Goal: Book appointment/travel/reservation

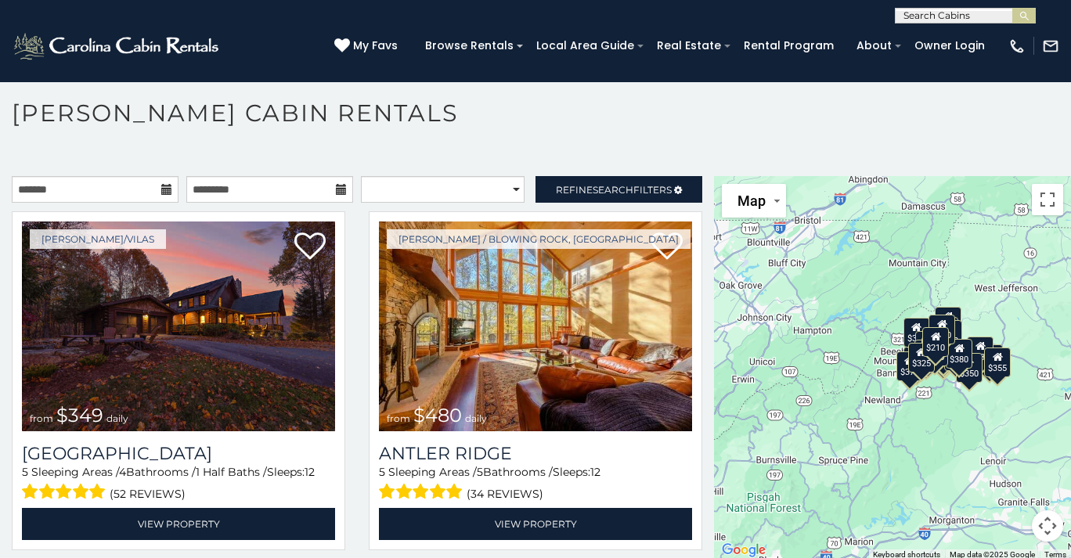
scroll to position [8, 0]
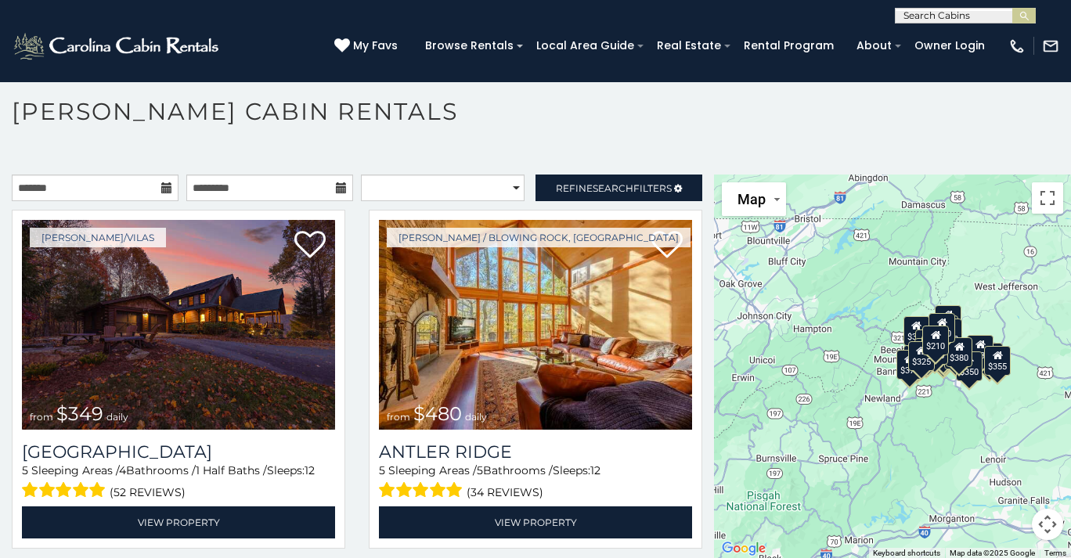
click at [876, 284] on div "$349 $480 $525 $315 $355 $635 $675 $930 $400 $451 $330 $400 $485 $460 $395 $695…" at bounding box center [892, 367] width 357 height 385
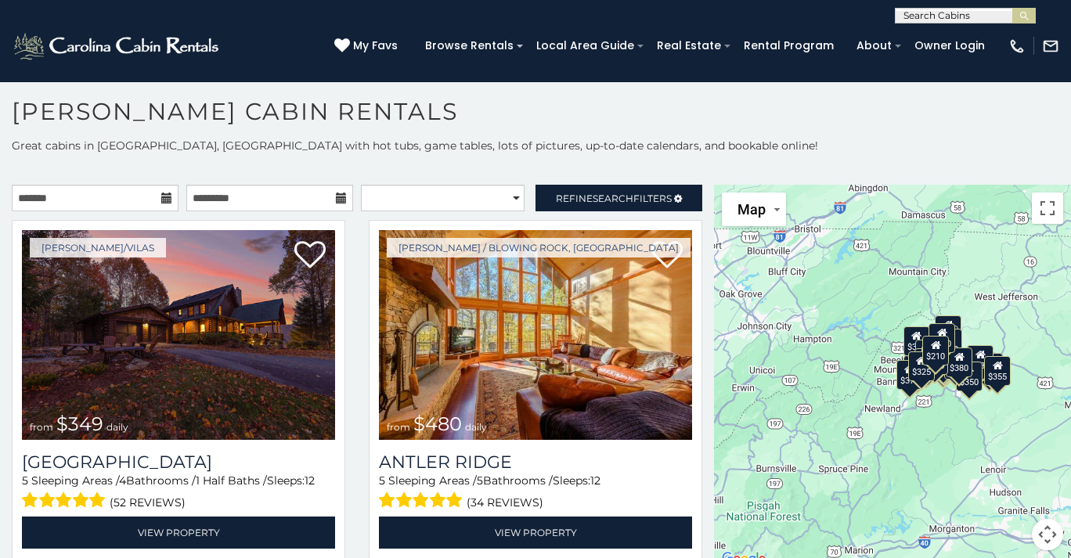
scroll to position [0, 0]
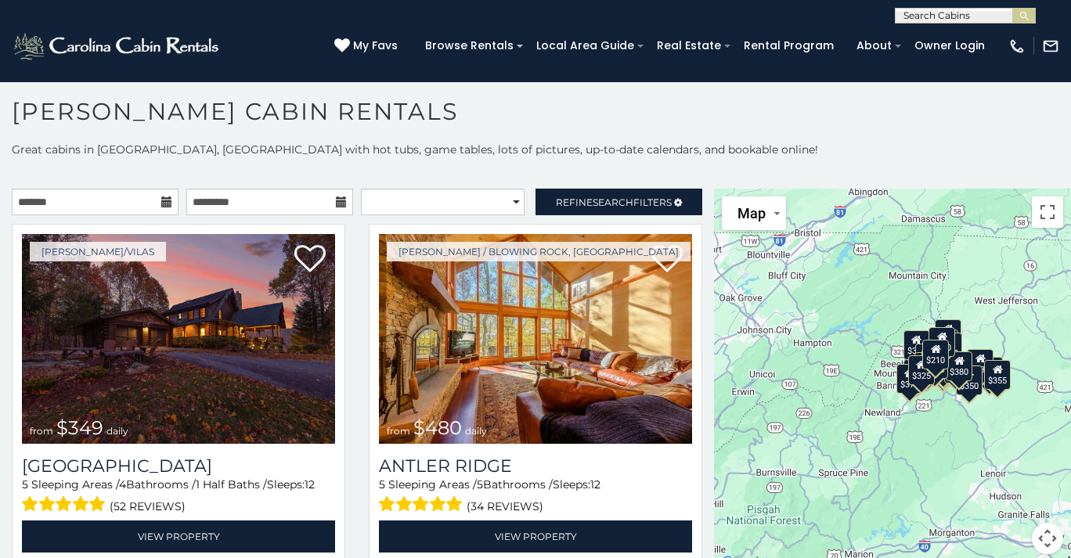
click at [865, 317] on div "$349 $480 $525 $315 $355 $635 $675 $930 $400 $451 $330 $400 $485 $460 $395 $695…" at bounding box center [892, 381] width 357 height 385
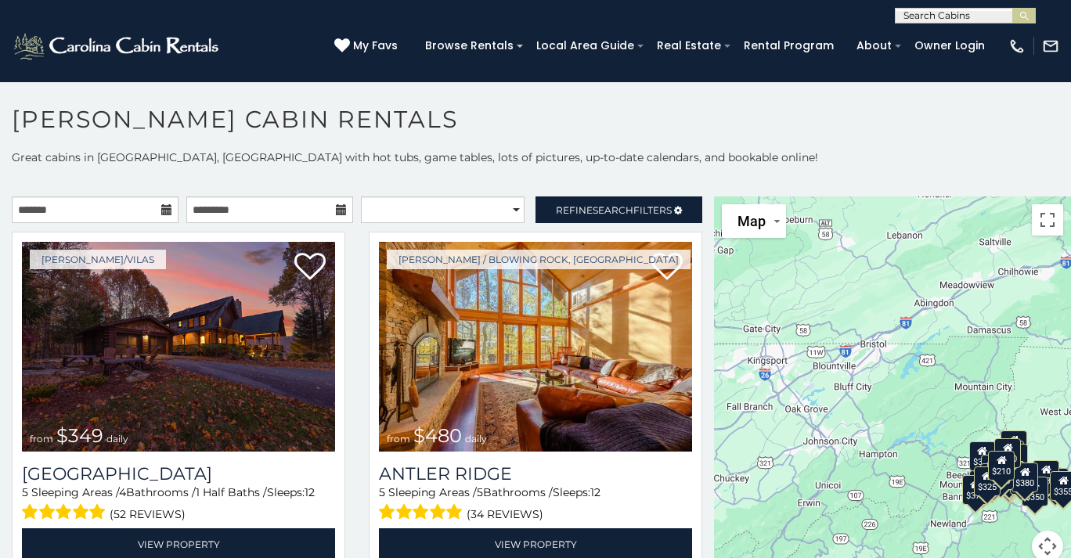
drag, startPoint x: 791, startPoint y: 280, endPoint x: 858, endPoint y: 385, distance: 124.0
click at [858, 385] on div "$349 $480 $525 $315 $355 $635 $675 $930 $400 $451 $330 $400 $485 $460 $395 $695…" at bounding box center [892, 389] width 357 height 385
